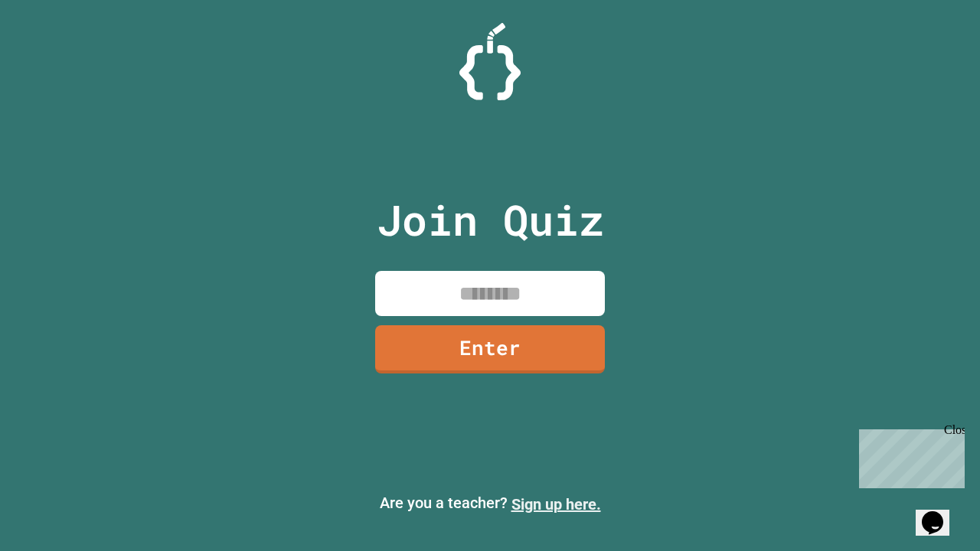
click at [556, 505] on link "Sign up here." at bounding box center [556, 504] width 90 height 18
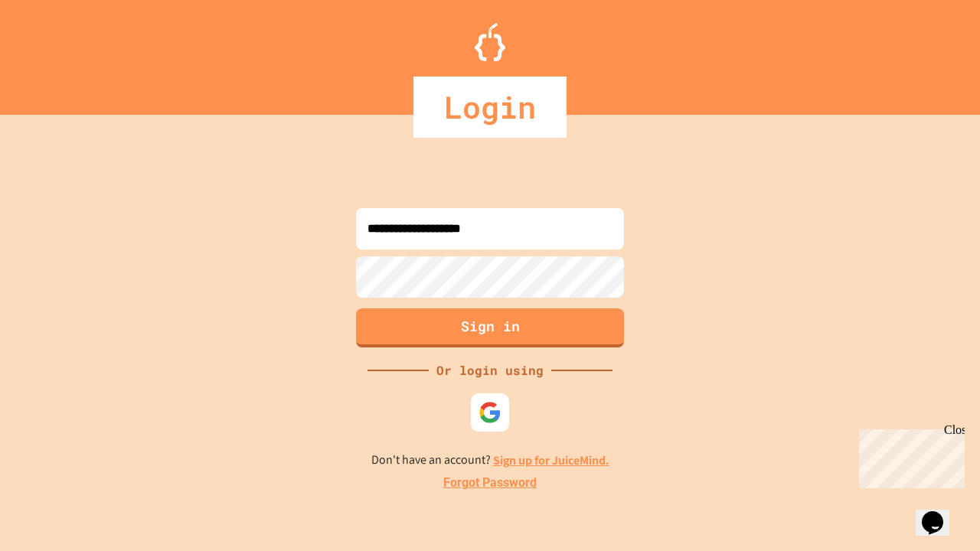
type input "**********"
